Goal: Task Accomplishment & Management: Use online tool/utility

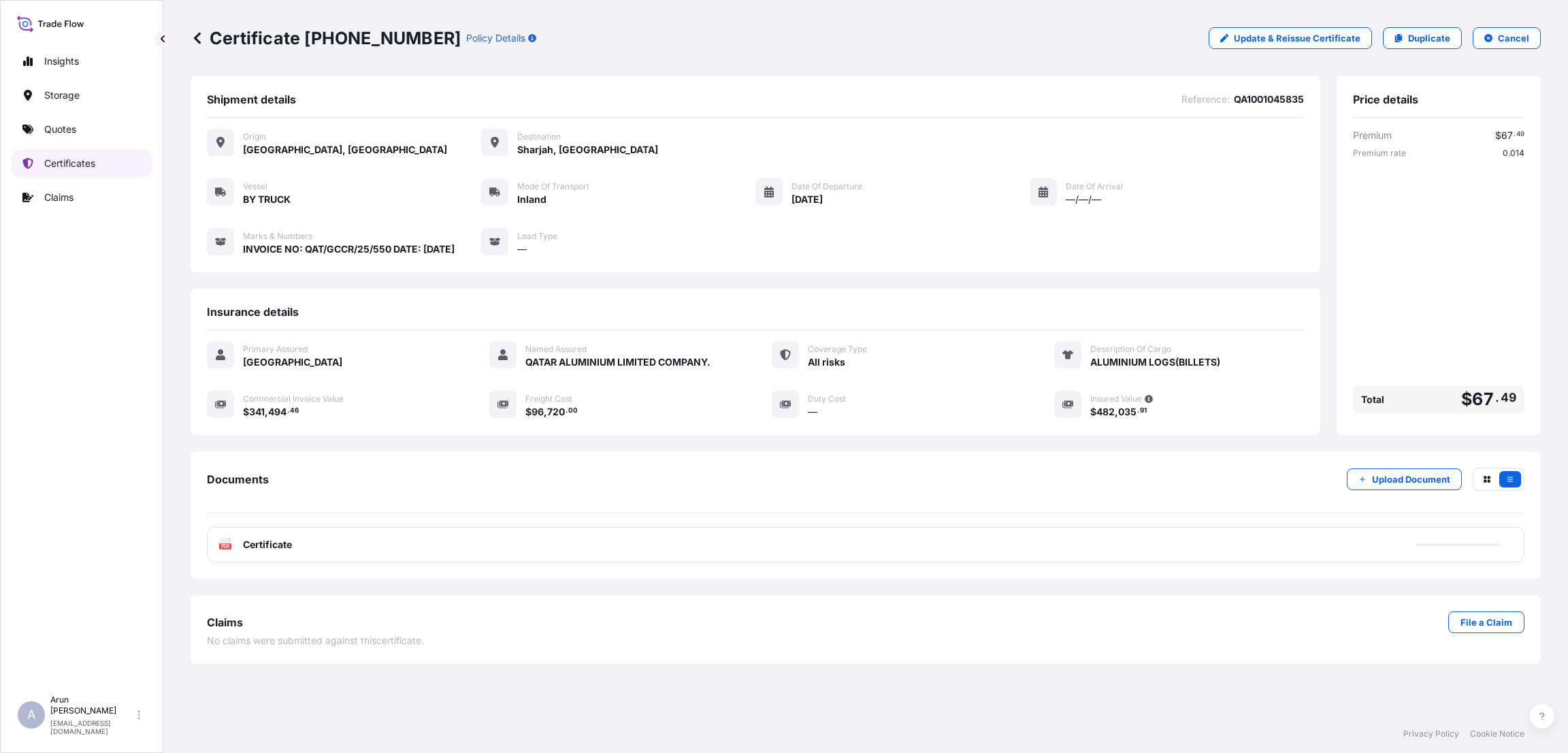
click at [69, 164] on p "Certificates" at bounding box center [69, 163] width 51 height 13
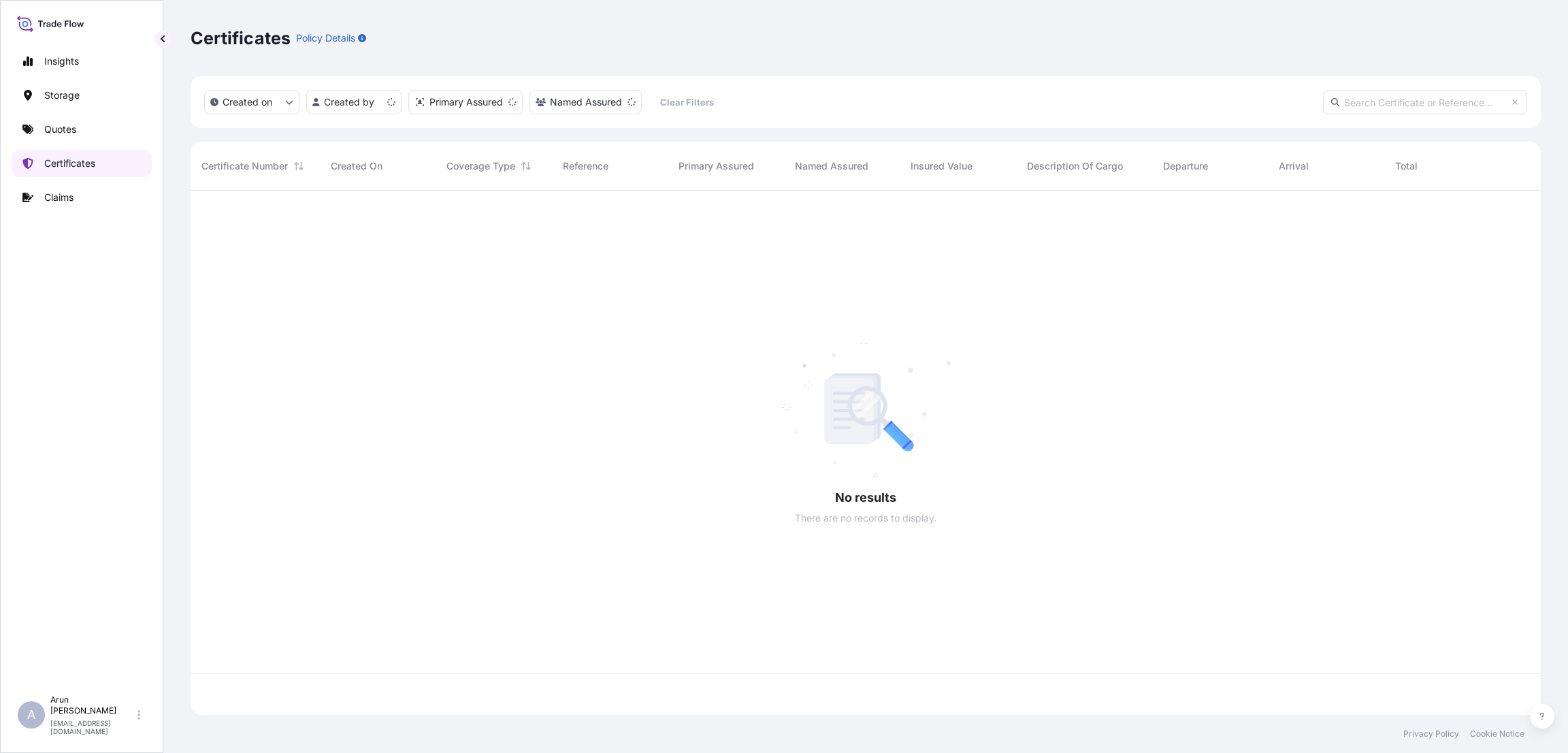
scroll to position [516, 1335]
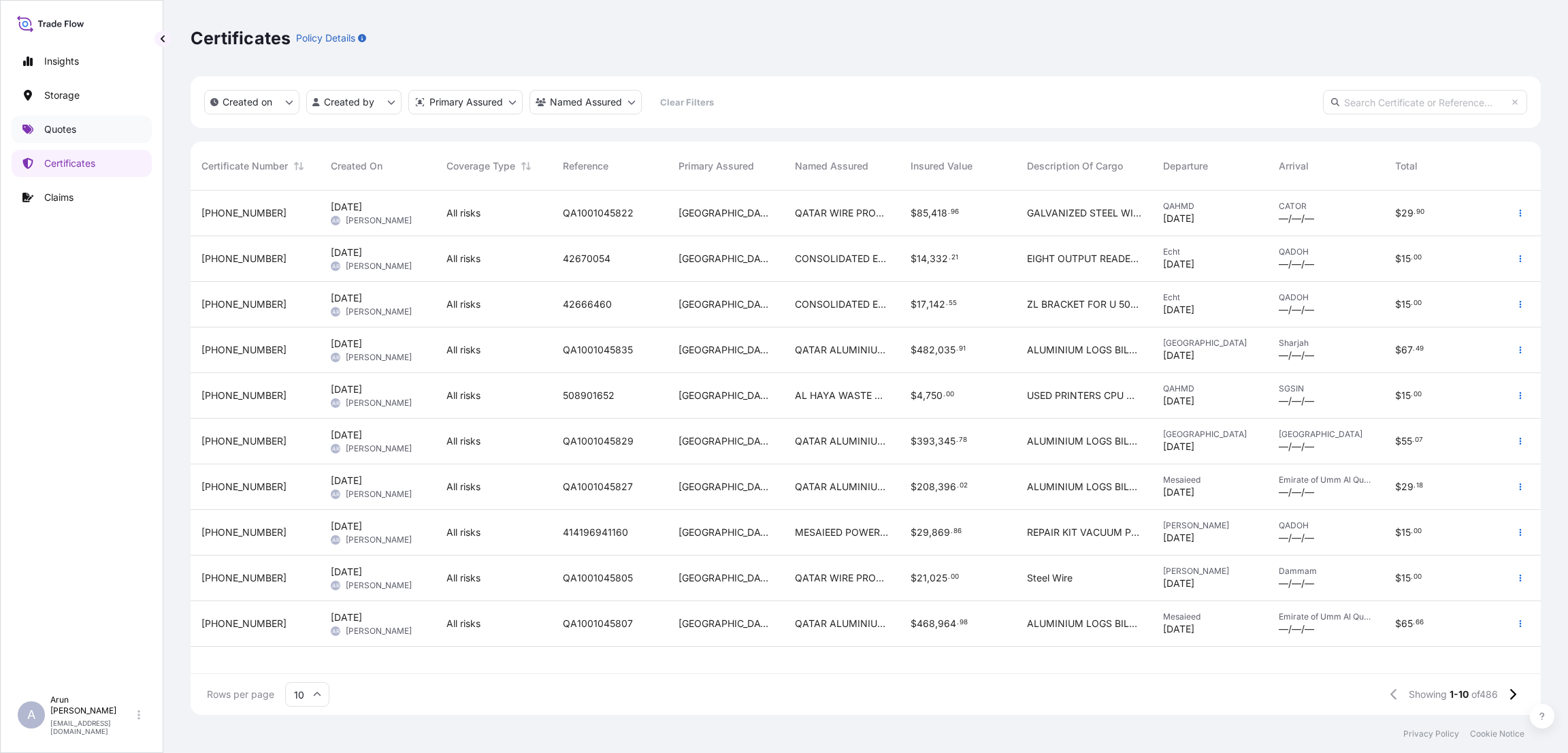
click at [77, 132] on link "Quotes" at bounding box center [81, 129] width 140 height 27
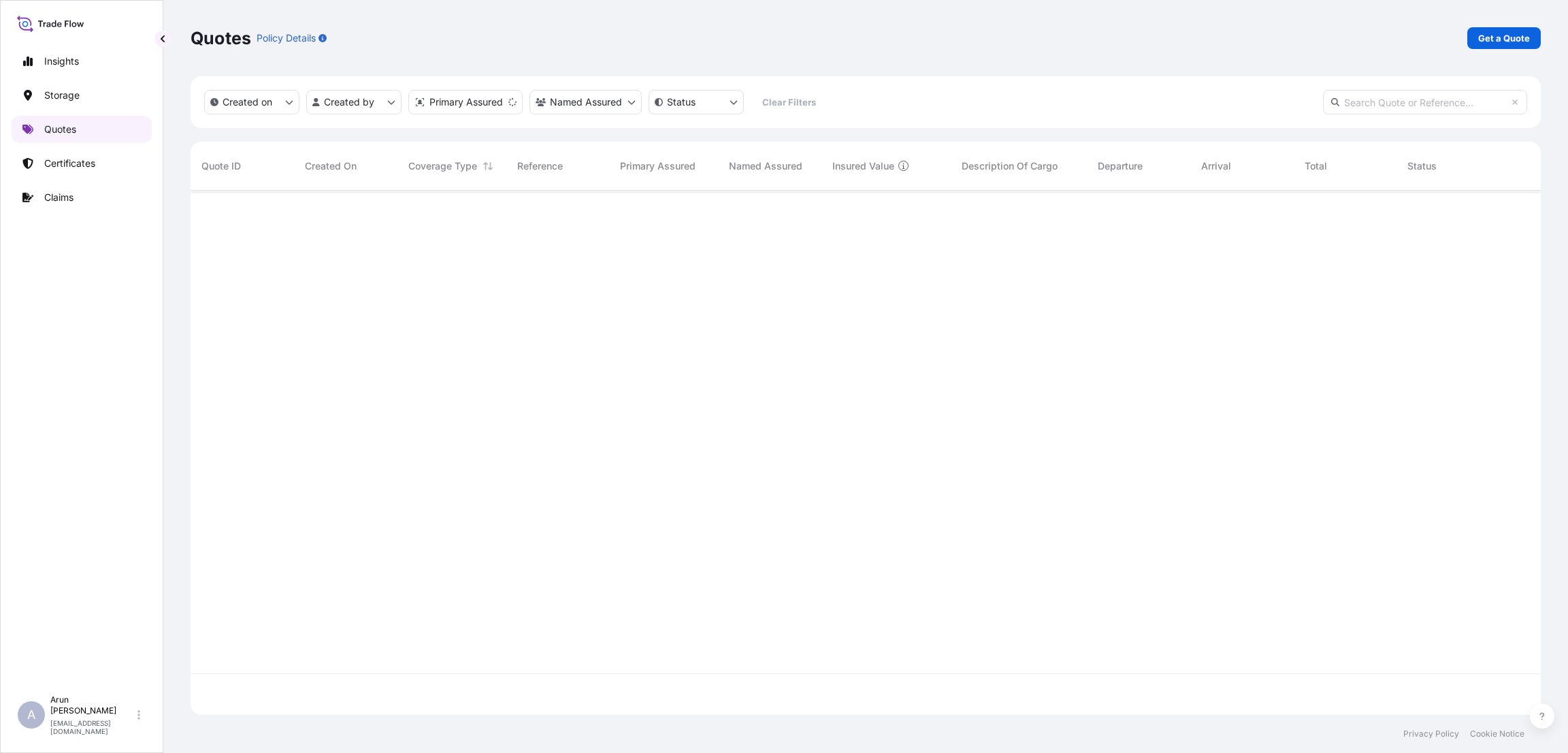
scroll to position [516, 1335]
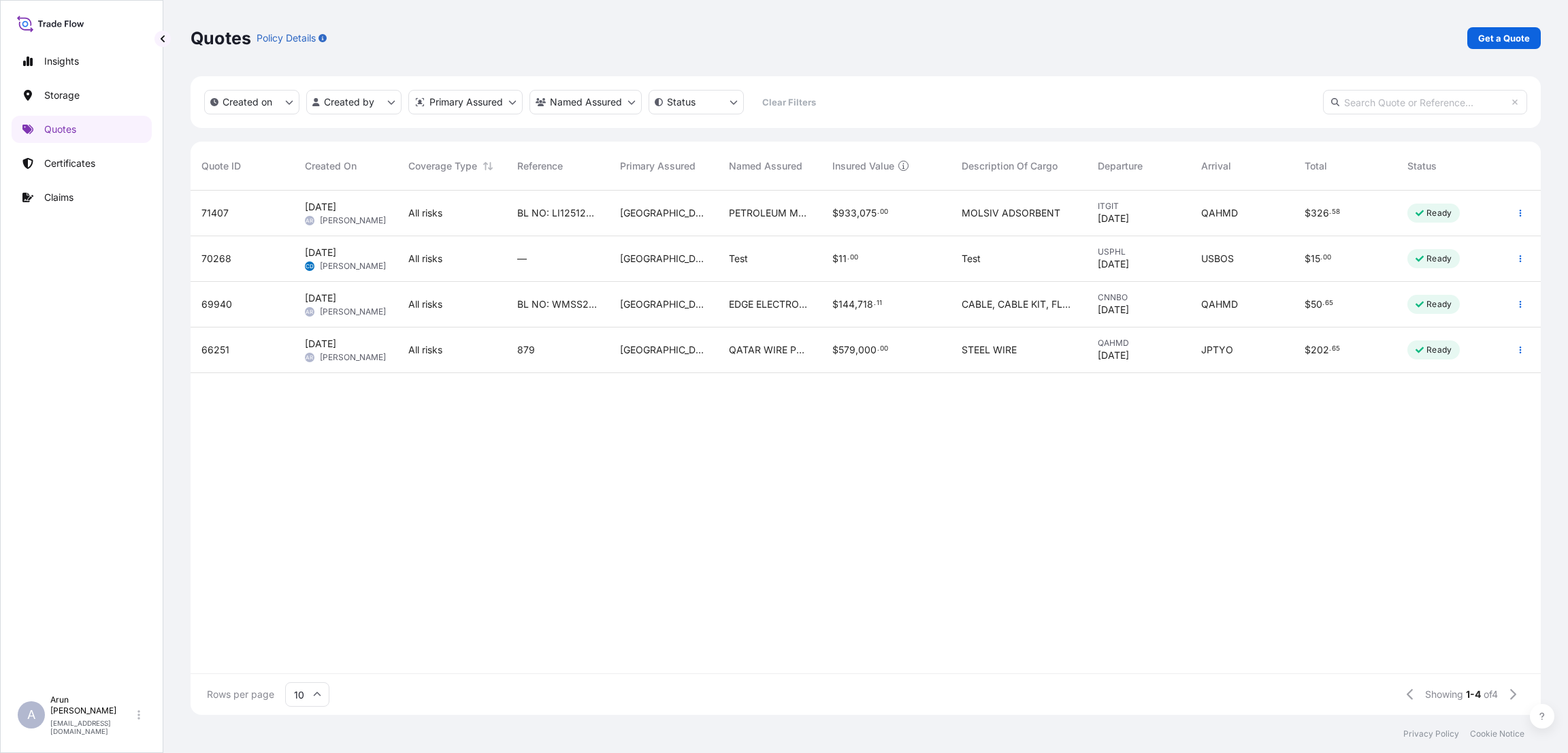
click at [939, 208] on div "$ 933 , 075 . 00" at bounding box center [886, 212] width 107 height 13
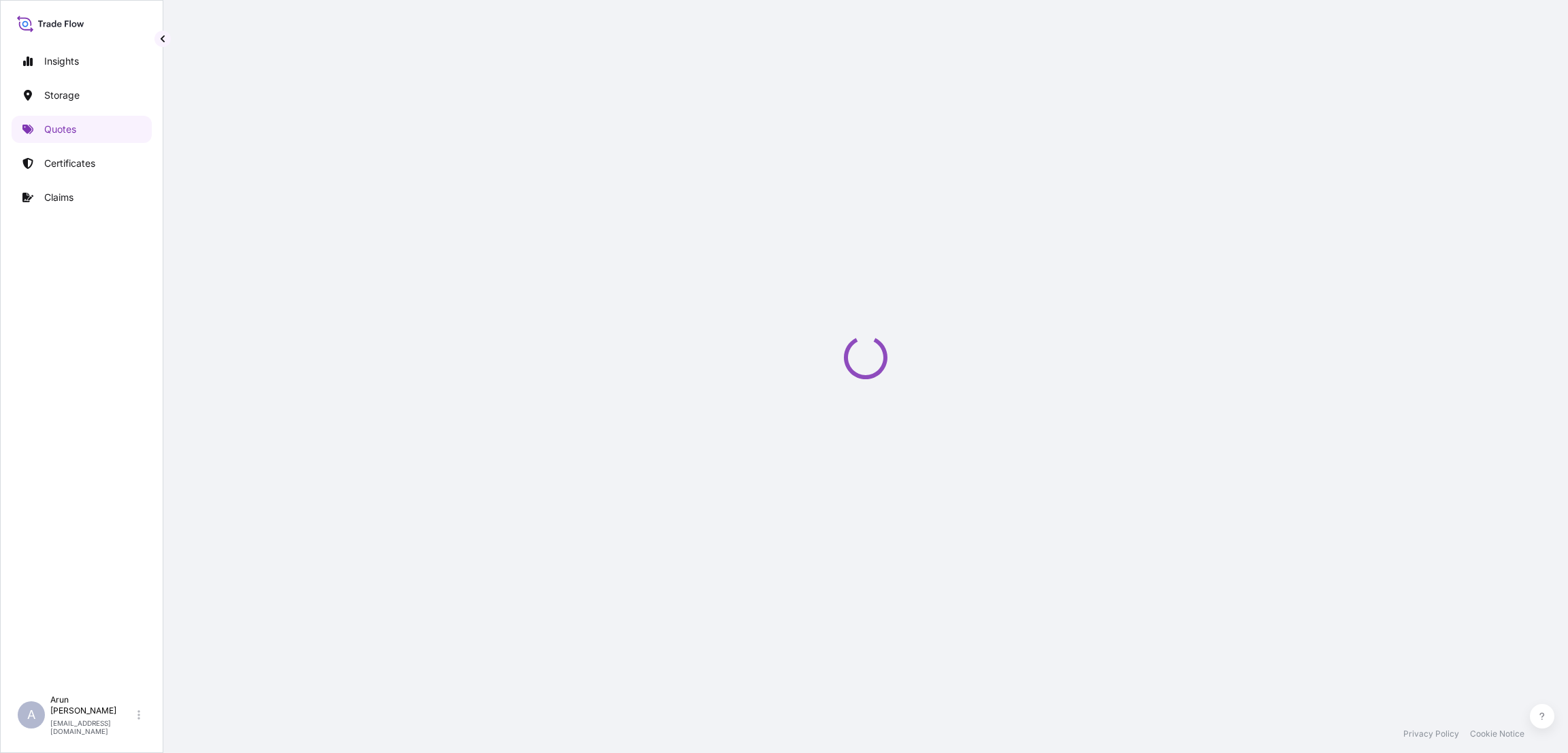
select select "Road / [GEOGRAPHIC_DATA]"
select select "Water"
select select "Road / [GEOGRAPHIC_DATA]"
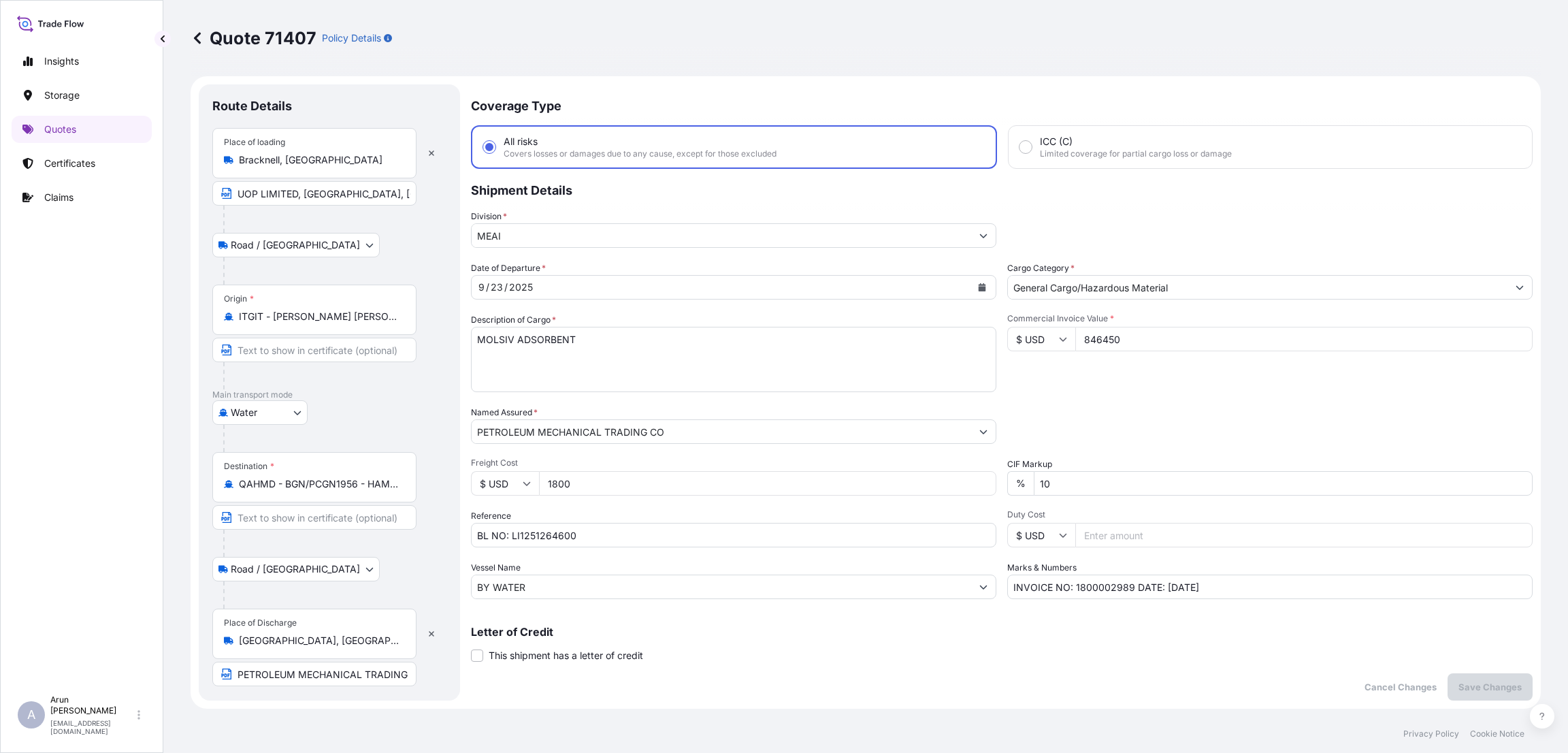
drag, startPoint x: 553, startPoint y: 486, endPoint x: 591, endPoint y: 483, distance: 38.1
click at [576, 487] on input "1800" at bounding box center [768, 483] width 457 height 24
click at [1136, 408] on div "Packing Category Type to search a container mode Please select a primary mode o…" at bounding box center [1270, 425] width 526 height 38
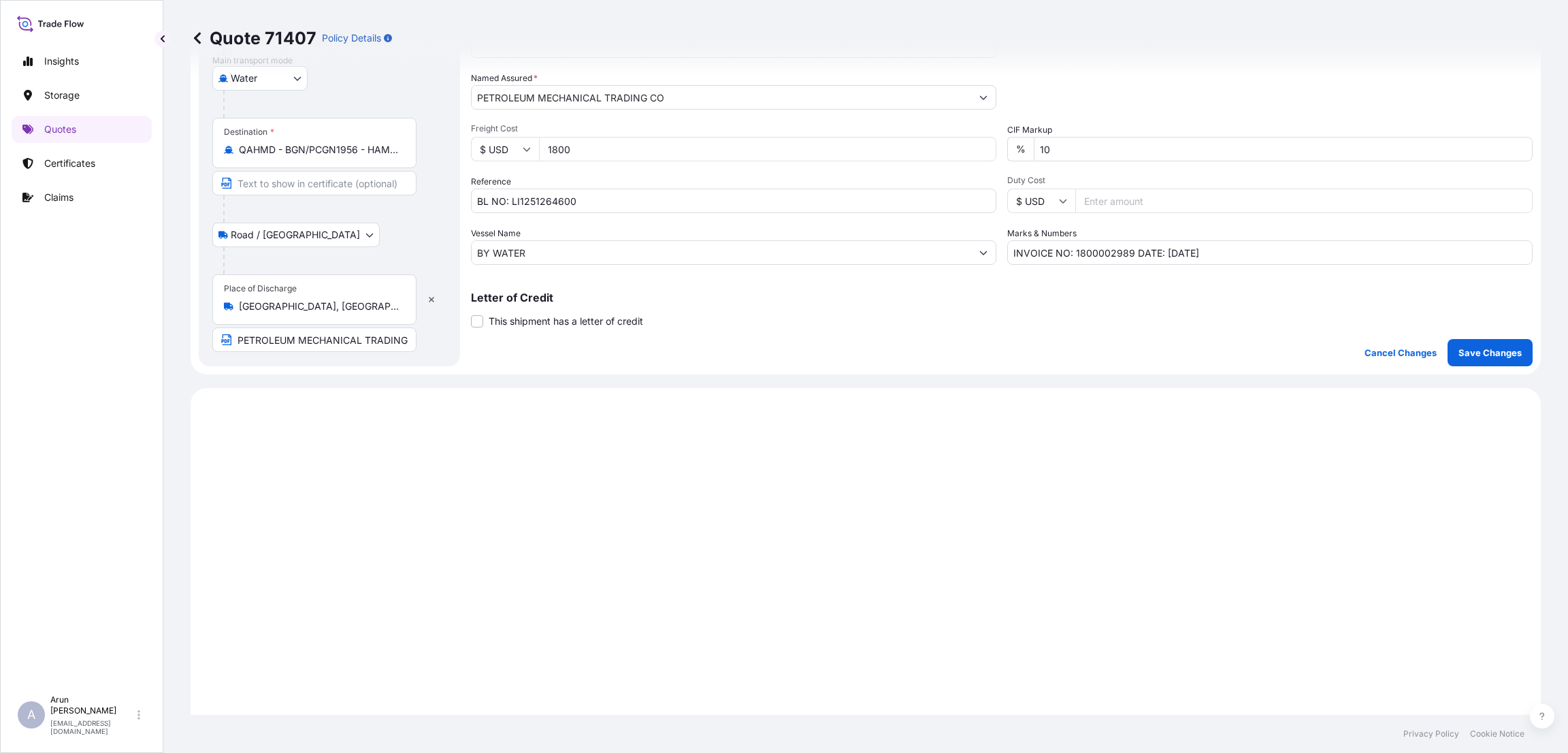
scroll to position [246, 0]
